Goal: Task Accomplishment & Management: Manage account settings

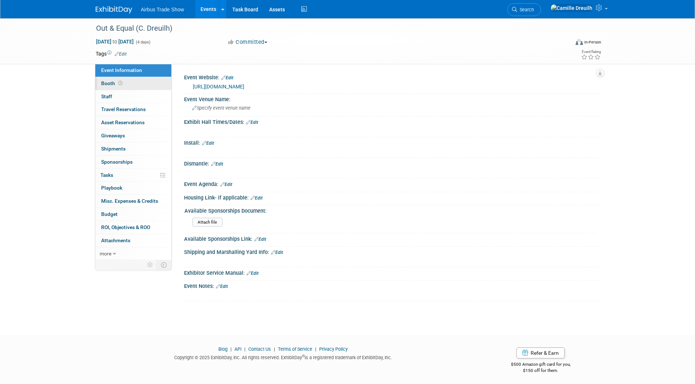
click at [144, 82] on link "Booth" at bounding box center [133, 83] width 76 height 13
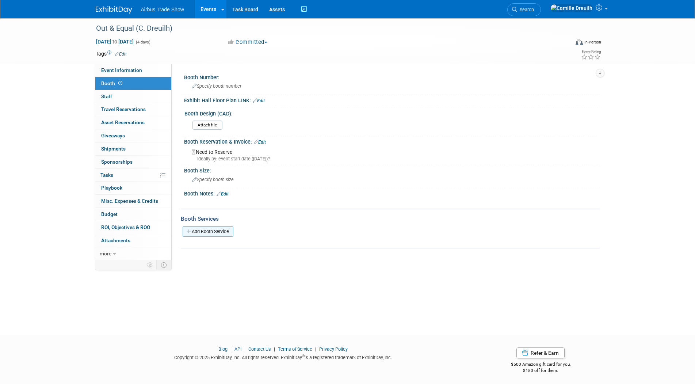
click at [208, 229] on link "Add Booth Service" at bounding box center [207, 231] width 51 height 11
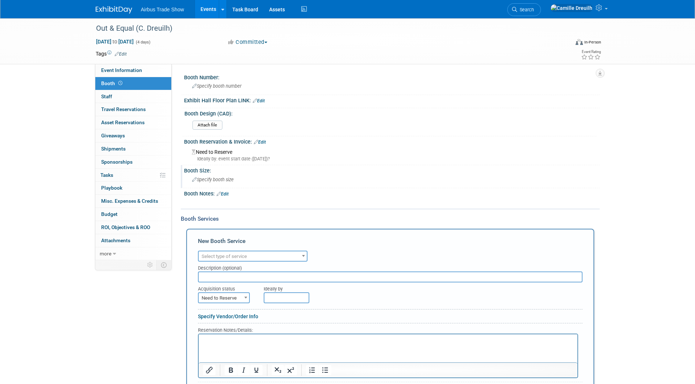
click at [223, 180] on span "Specify booth size" at bounding box center [213, 179] width 42 height 5
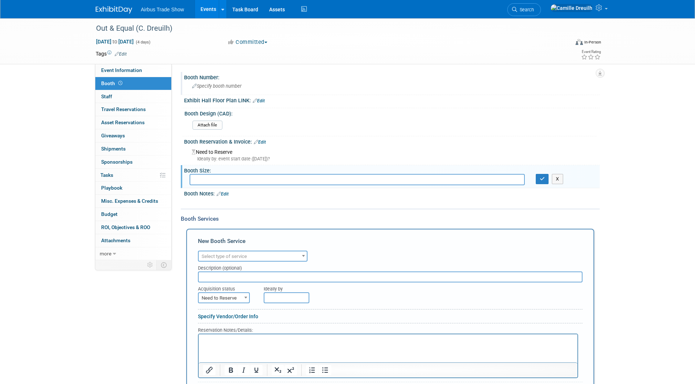
click at [224, 88] on span "Specify booth number" at bounding box center [216, 85] width 49 height 5
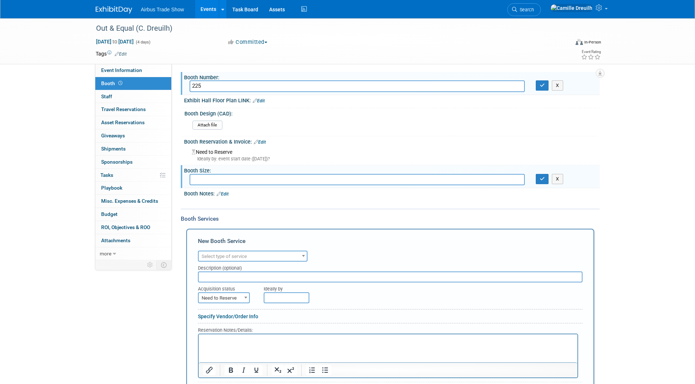
type input "225"
click at [208, 182] on input "text" at bounding box center [356, 179] width 335 height 11
type input "10x10"
click at [542, 180] on icon "button" at bounding box center [541, 178] width 5 height 5
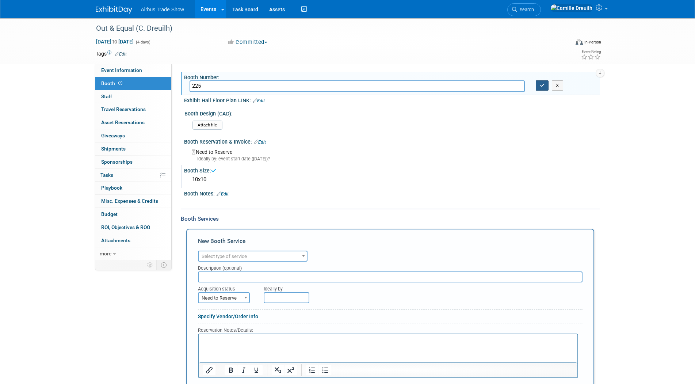
click at [541, 85] on icon "button" at bounding box center [541, 85] width 5 height 5
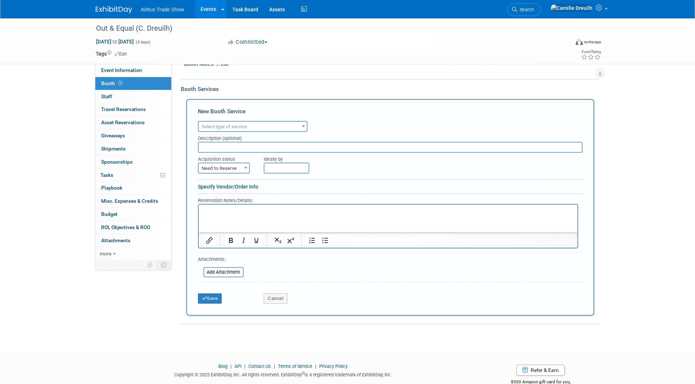
scroll to position [149, 0]
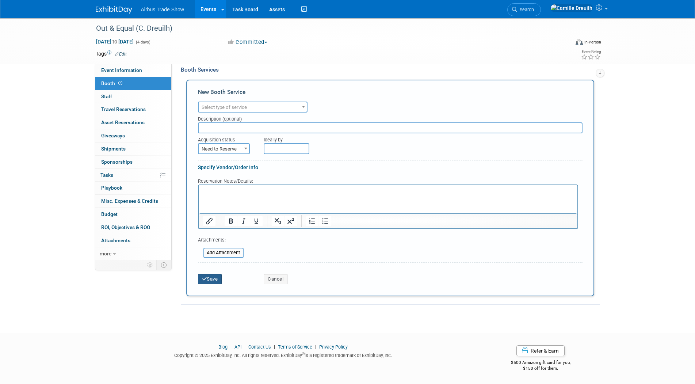
drag, startPoint x: 205, startPoint y: 278, endPoint x: 213, endPoint y: 277, distance: 7.7
click at [205, 278] on icon "submit" at bounding box center [204, 278] width 5 height 5
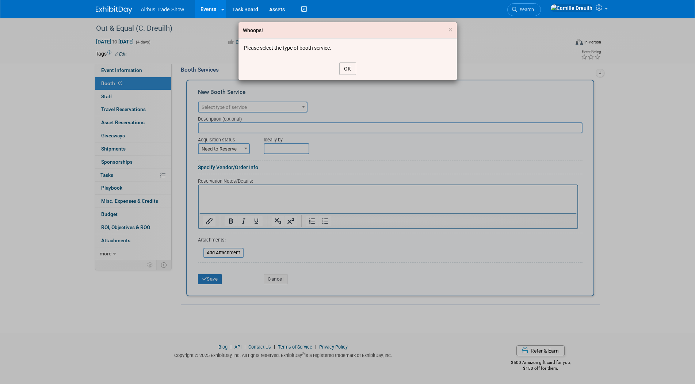
click at [349, 62] on button "OK" at bounding box center [347, 68] width 17 height 12
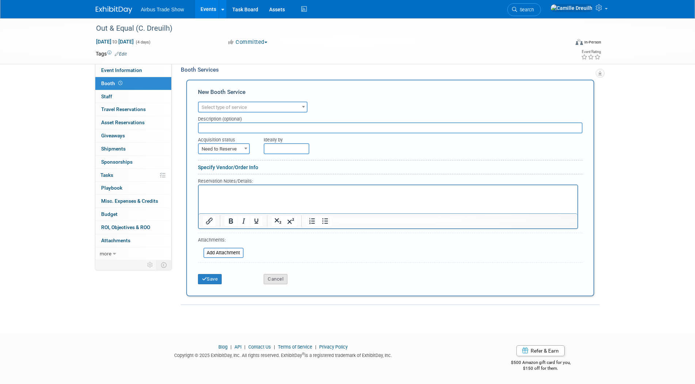
click at [277, 276] on button "Cancel" at bounding box center [276, 279] width 24 height 10
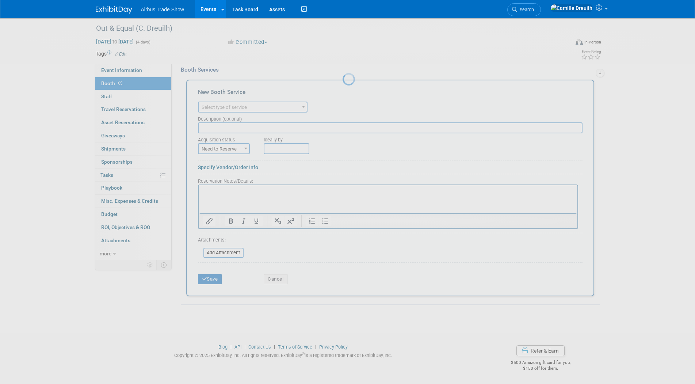
scroll to position [2, 0]
